Goal: Check status

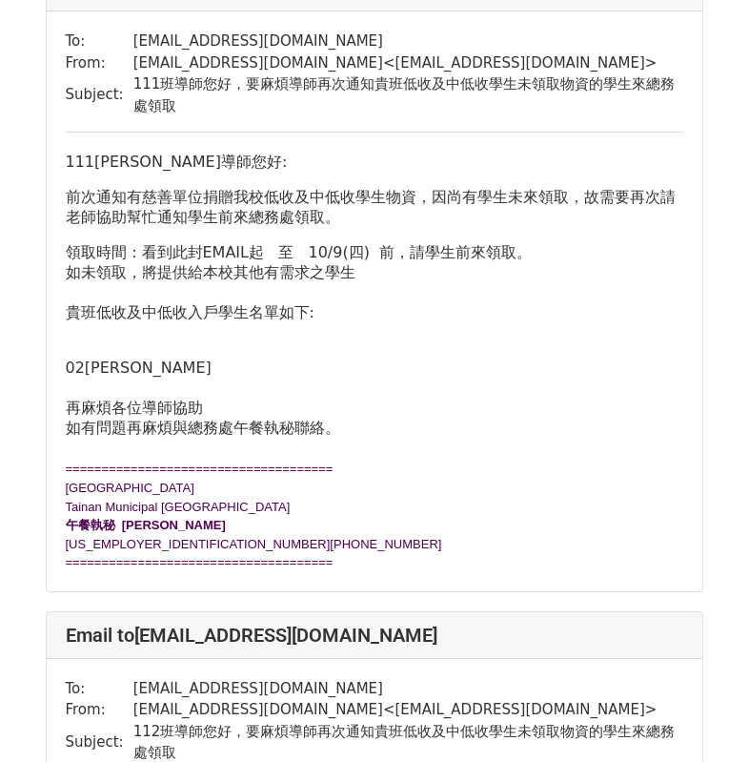
scroll to position [3432, 0]
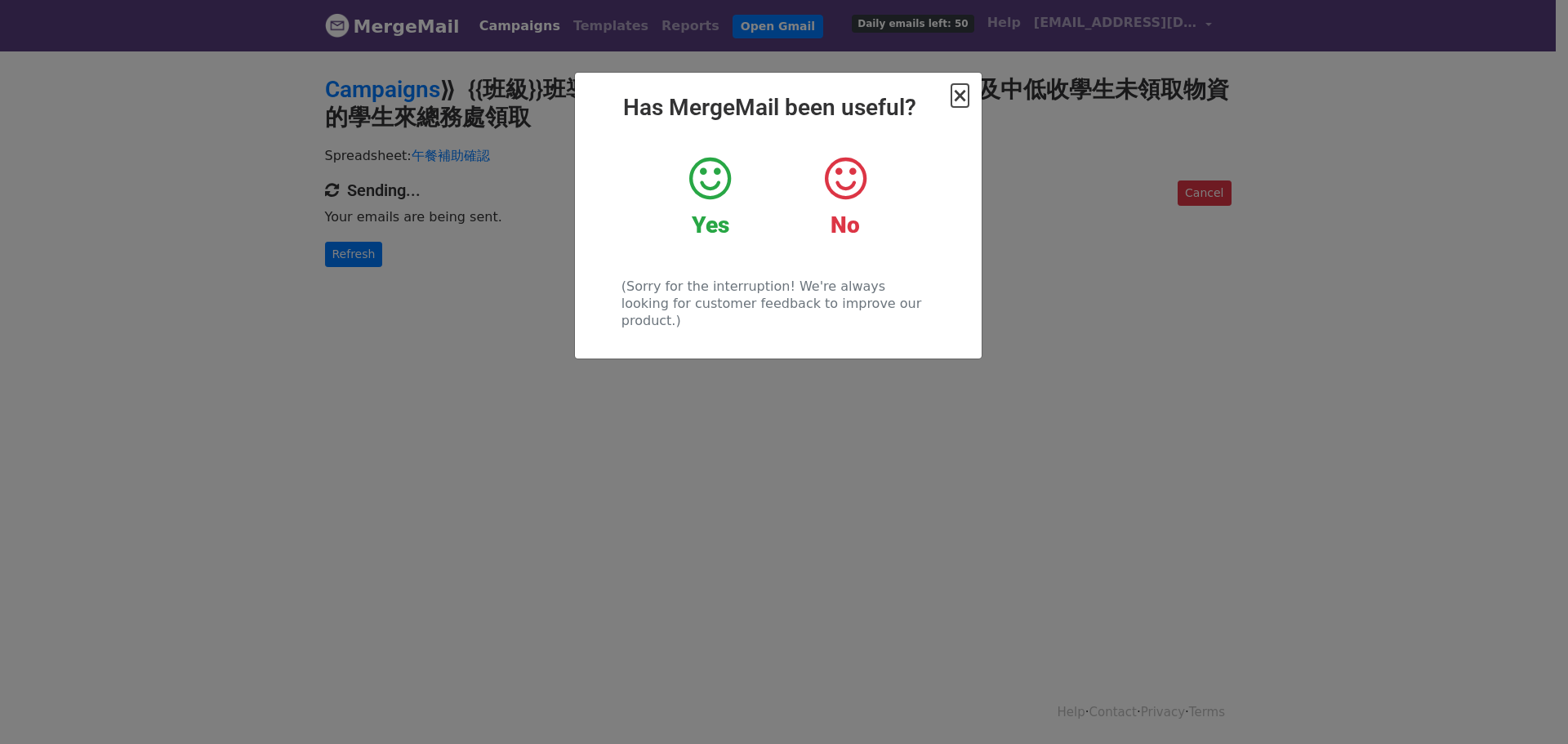
click at [962, 94] on span "×" at bounding box center [960, 95] width 16 height 23
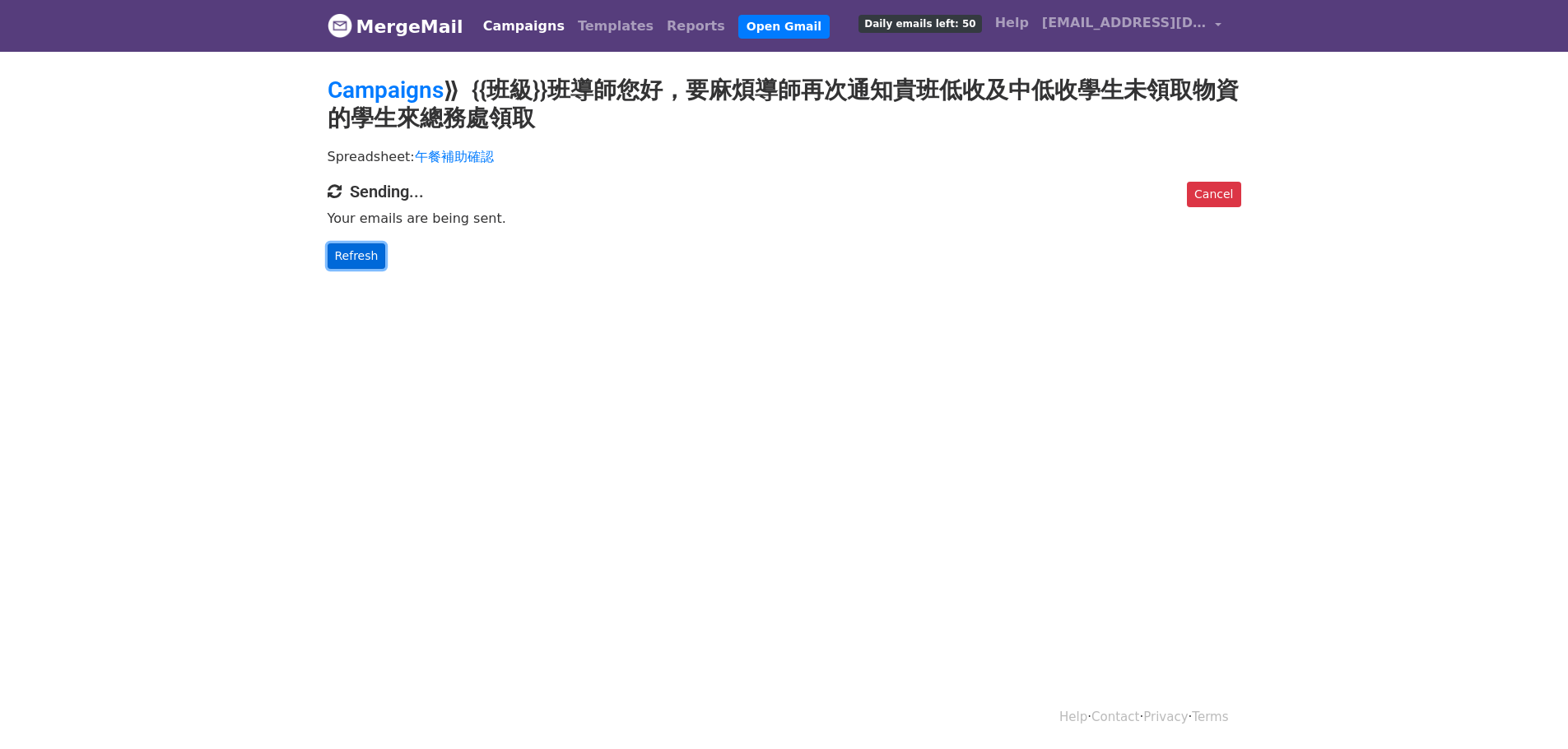
click at [338, 249] on link "Refresh" at bounding box center [357, 256] width 59 height 26
